Goal: Information Seeking & Learning: Learn about a topic

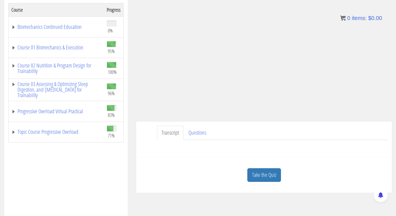
click at [263, 177] on link "Take the Quiz" at bounding box center [264, 175] width 34 height 14
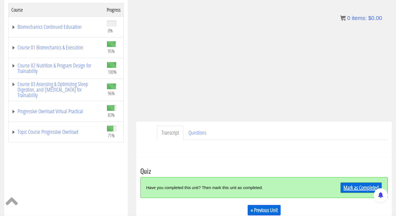
click at [365, 188] on link "Mark as Completed" at bounding box center [361, 188] width 41 height 11
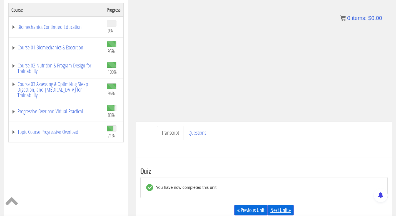
click at [275, 211] on link "Next Unit »" at bounding box center [280, 210] width 26 height 11
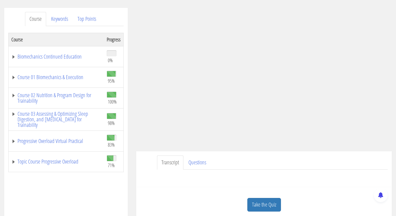
scroll to position [66, 0]
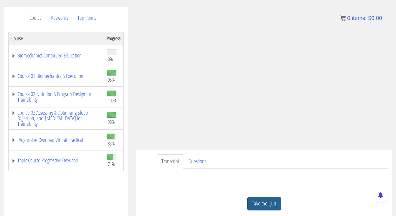
click at [269, 207] on link "Take the Quiz" at bounding box center [264, 204] width 34 height 14
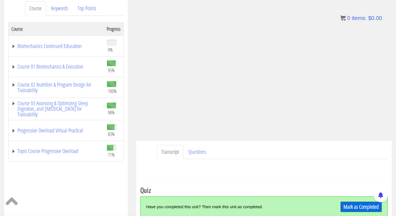
scroll to position [77, 0]
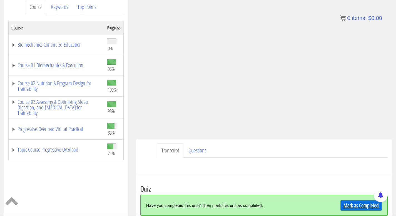
click at [353, 206] on link "Mark as Completed" at bounding box center [361, 205] width 41 height 11
